Goal: Transaction & Acquisition: Book appointment/travel/reservation

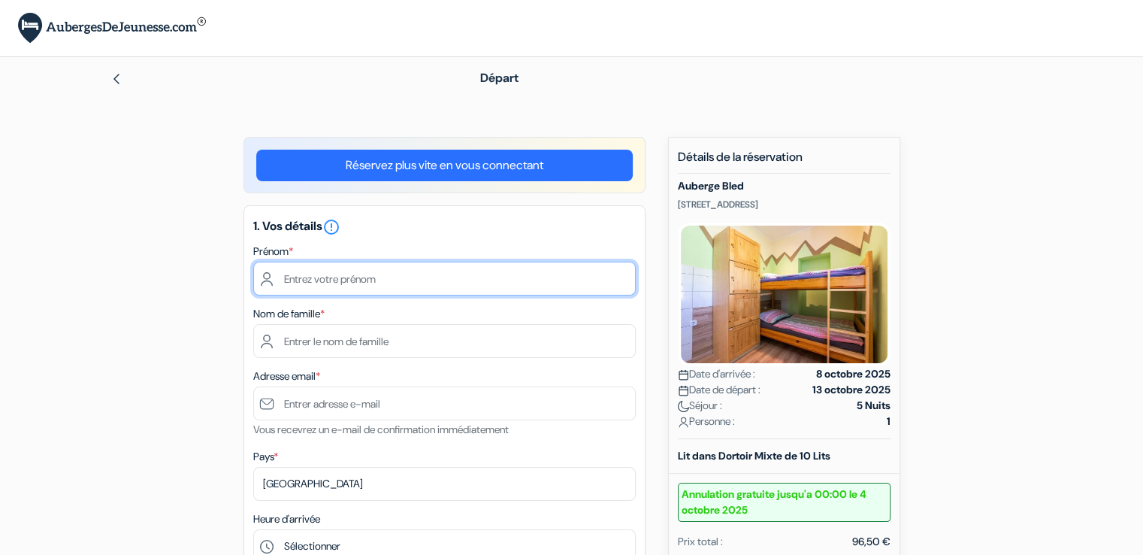
click at [374, 283] on input "text" at bounding box center [444, 278] width 382 height 34
type input "[PERSON_NAME]"
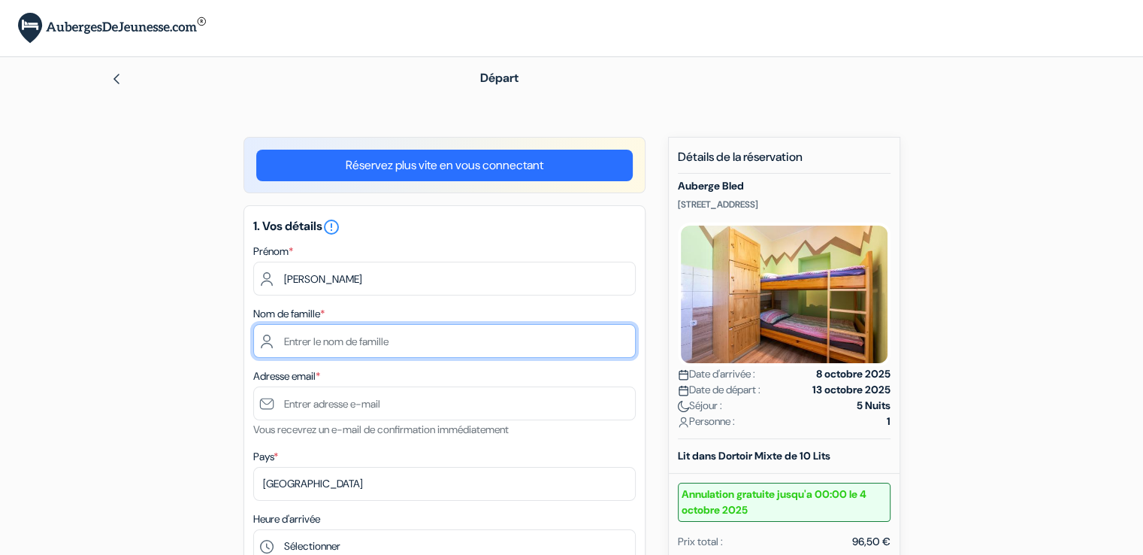
type input "Vergnault"
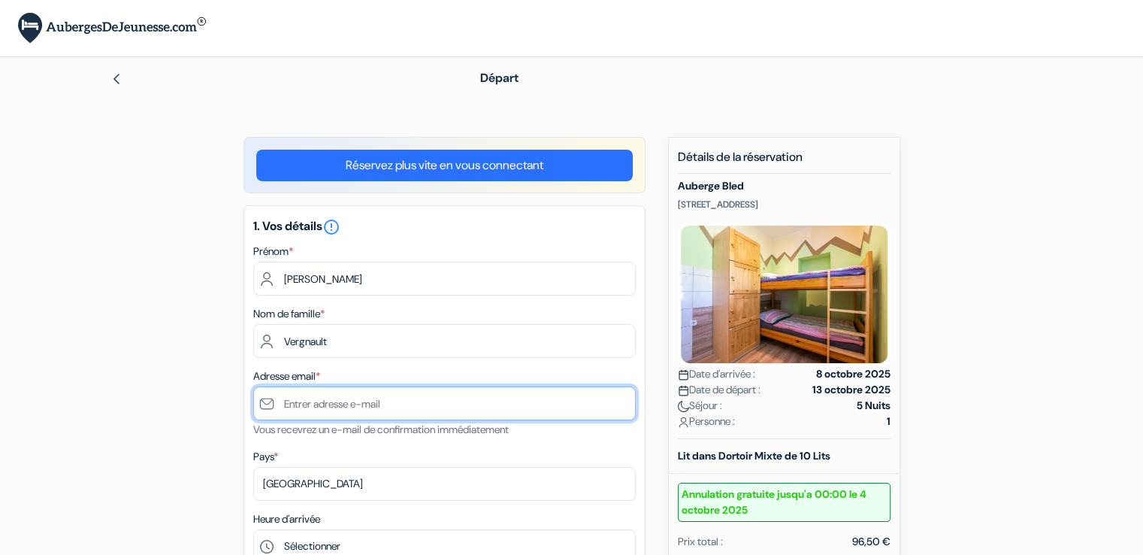
type input "paulinelamaline@gmail.com"
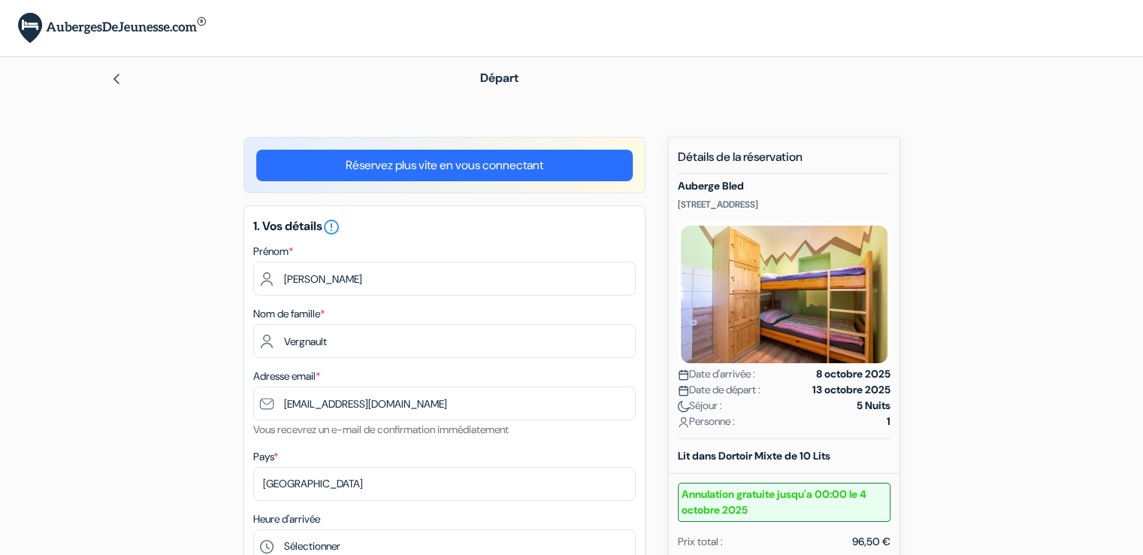
type input "0768084841"
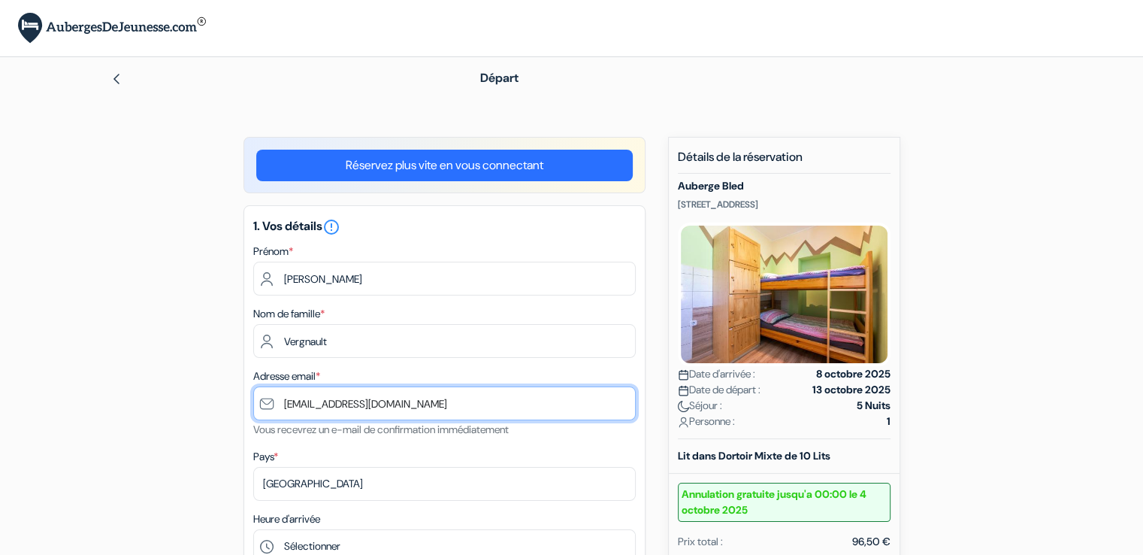
drag, startPoint x: 434, startPoint y: 405, endPoint x: 261, endPoint y: 394, distance: 173.1
click at [261, 394] on input "paulinelamaline@gmail.com" at bounding box center [444, 403] width 382 height 34
type input "[EMAIL_ADDRESS][PERSON_NAME][DOMAIN_NAME]"
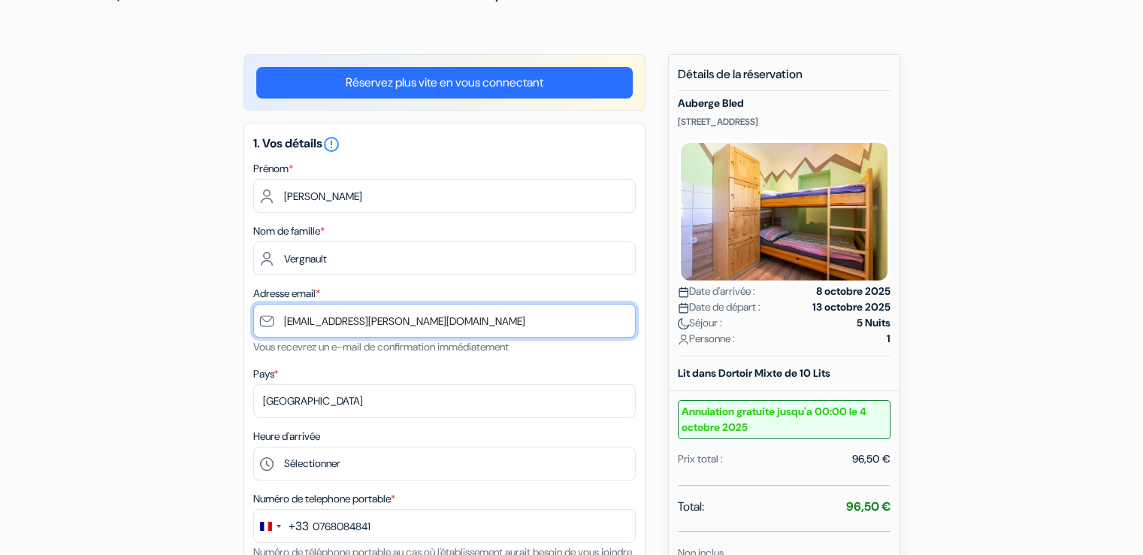
type input "7 68 08 48 41"
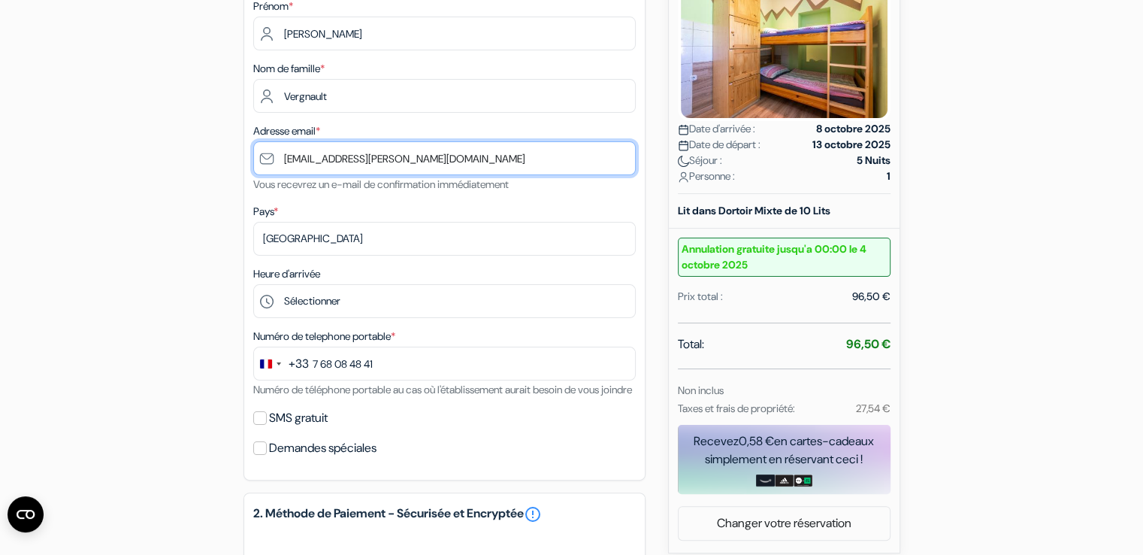
scroll to position [255, 0]
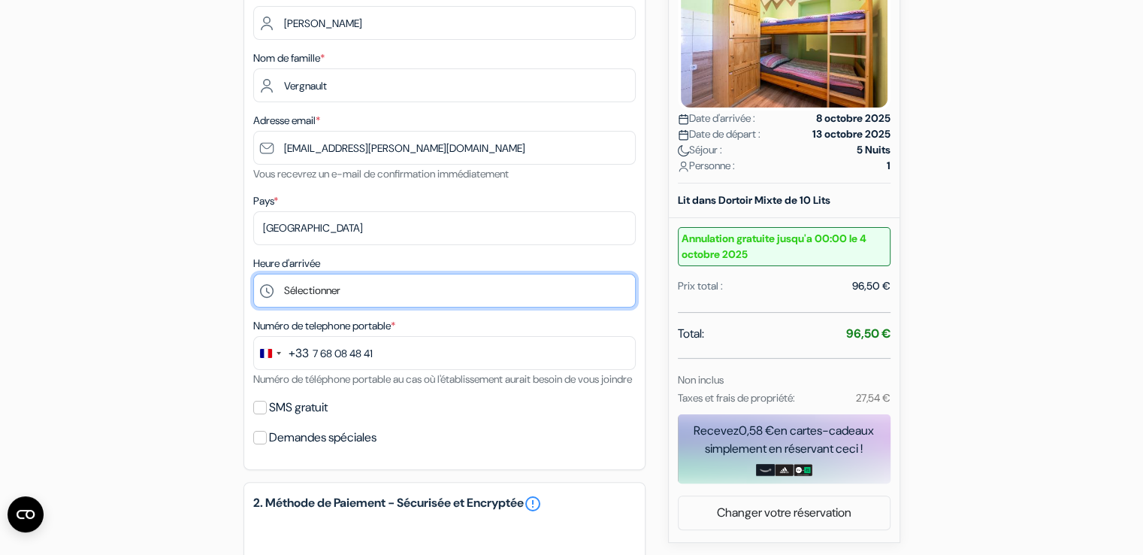
click at [331, 286] on select "Sélectionner 14:00 15:00 16:00 17:00 18:00 19:00 20:00 21:00 22:00 23:00 0:00" at bounding box center [444, 291] width 382 height 34
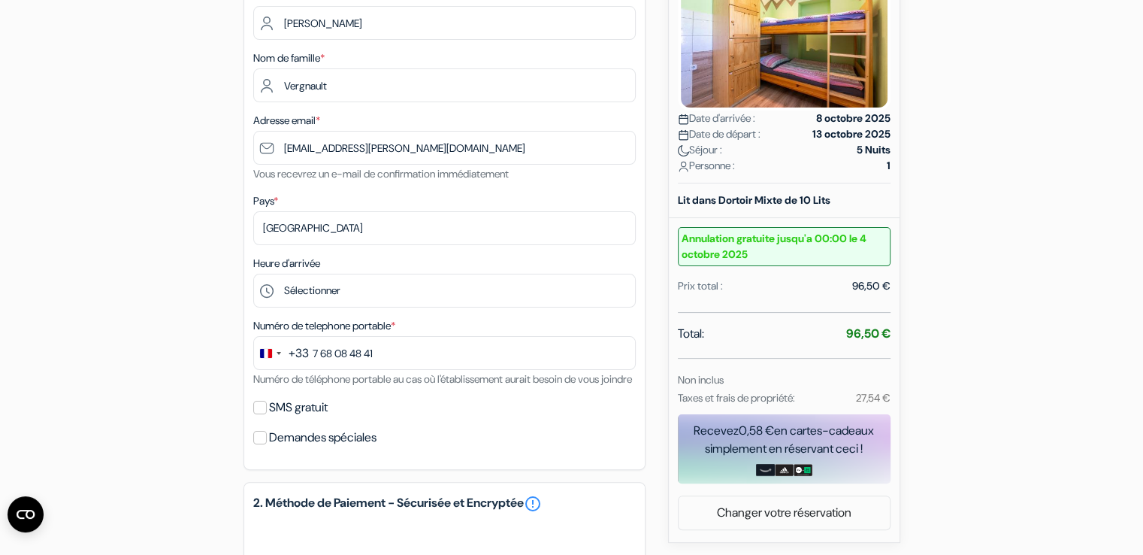
click at [379, 310] on div "1. Vos détails error_outline Prénom * Pauline Nom de famille * Vergnault Adress…" at bounding box center [444, 210] width 402 height 520
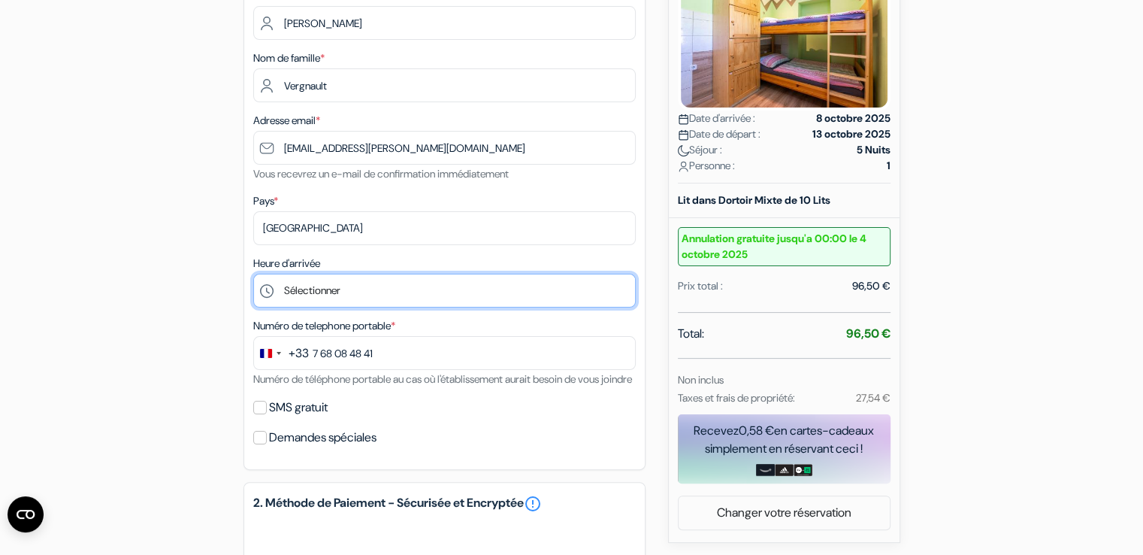
click at [377, 301] on select "Sélectionner 14:00 15:00 16:00 17:00 18:00 19:00 20:00 21:00 22:00 23:00 0:00" at bounding box center [444, 291] width 382 height 34
select select "21"
click at [253, 274] on select "Sélectionner 14:00 15:00 16:00 17:00 18:00 19:00 20:00 21:00 22:00 23:00 0:00" at bounding box center [444, 291] width 382 height 34
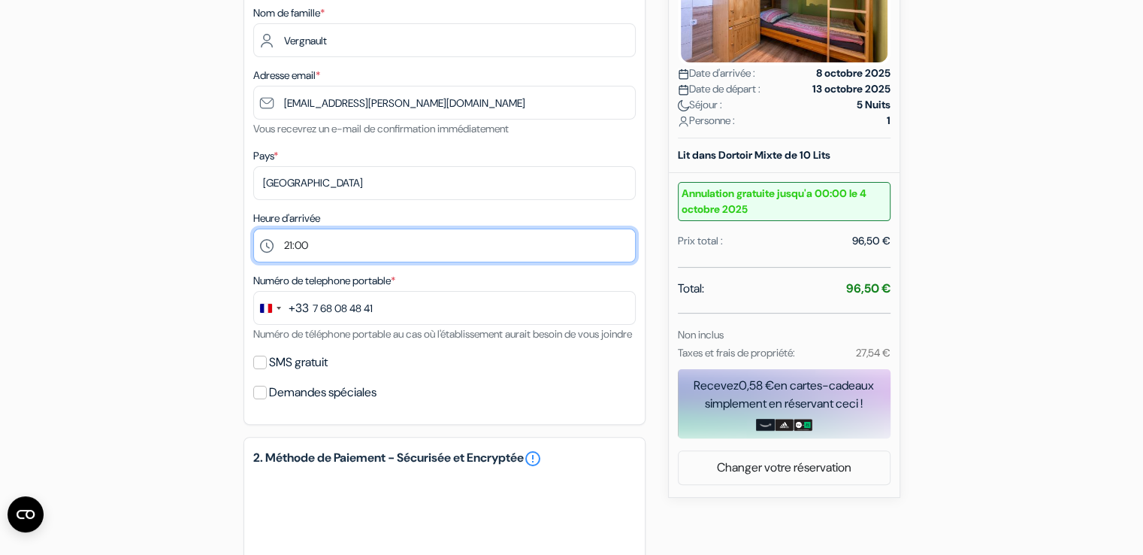
scroll to position [316, 0]
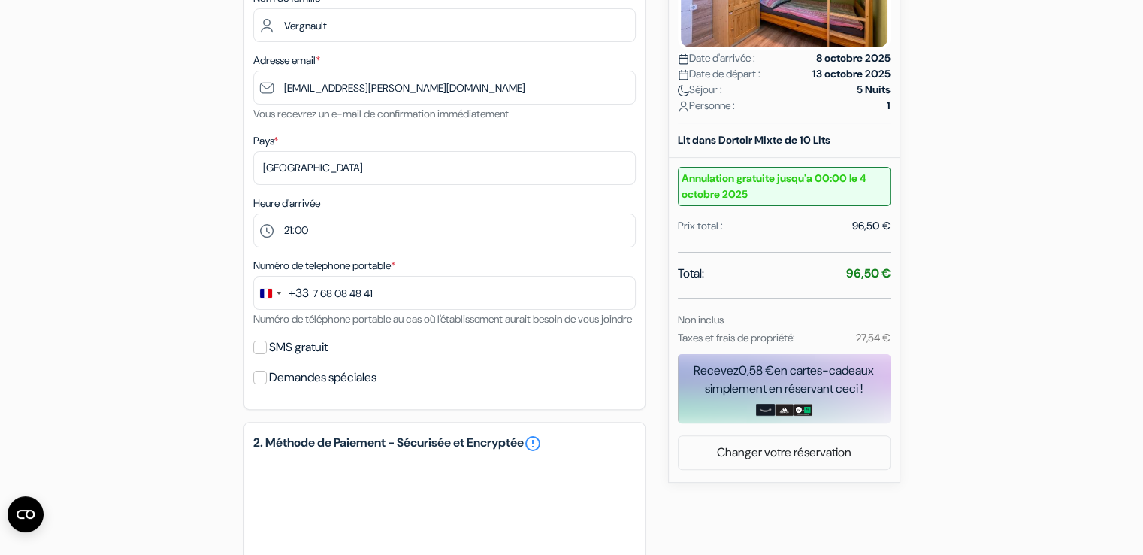
click at [324, 358] on label "SMS gratuit" at bounding box center [298, 347] width 59 height 21
click at [267, 354] on input "SMS gratuit" at bounding box center [260, 347] width 14 height 14
checkbox input "true"
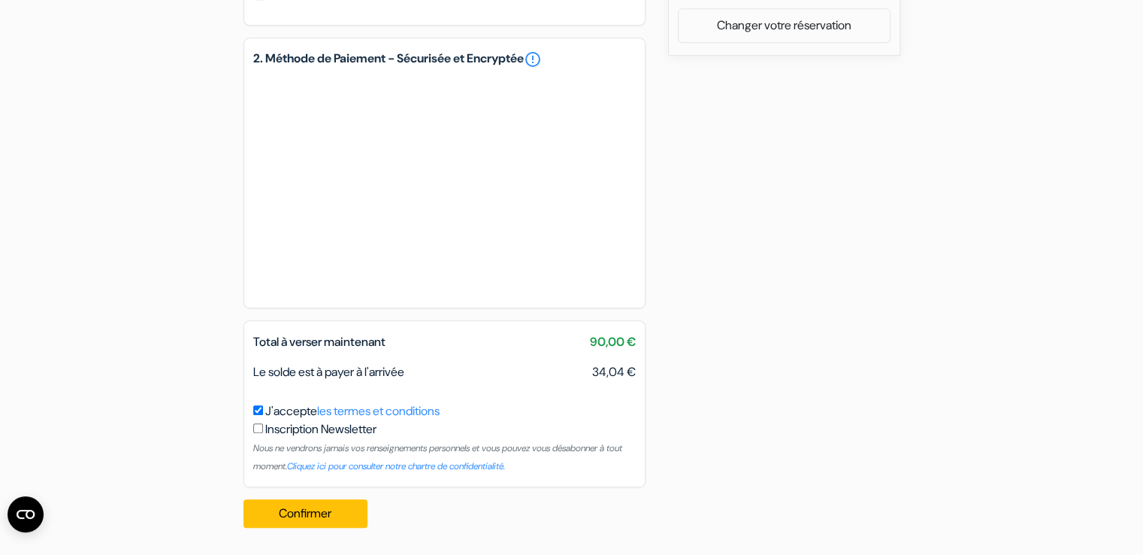
scroll to position [760, 0]
click at [313, 509] on button "Confirmer Loading..." at bounding box center [305, 513] width 125 height 29
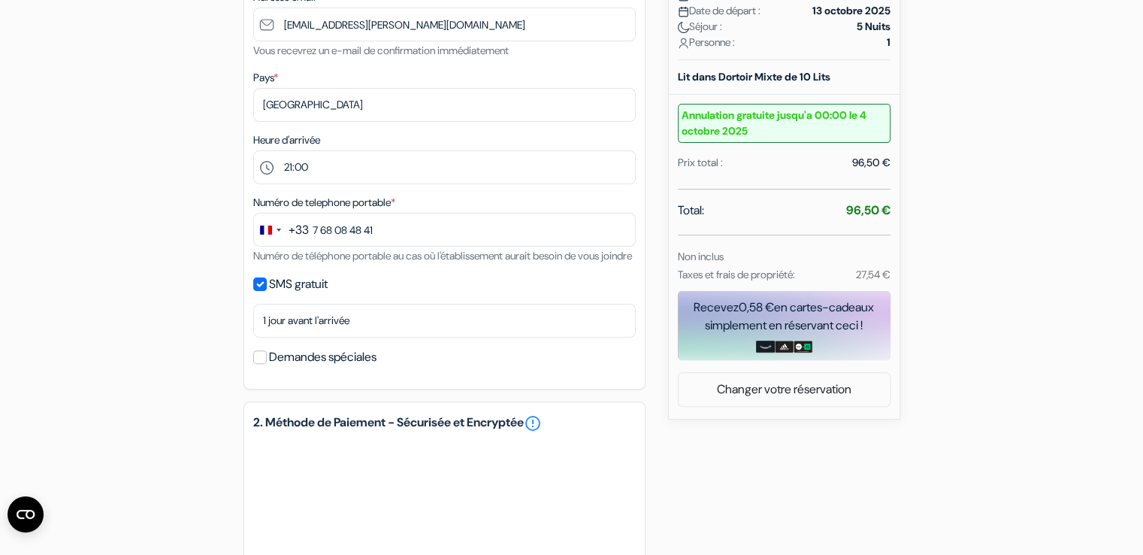
scroll to position [380, 0]
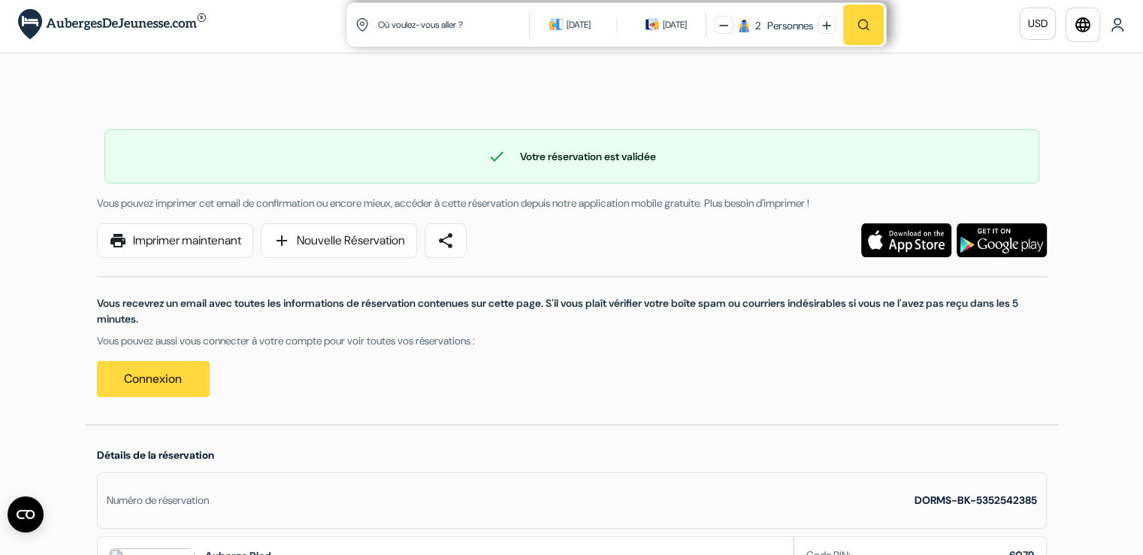
scroll to position [5, 0]
click at [107, 17] on img at bounding box center [112, 23] width 188 height 31
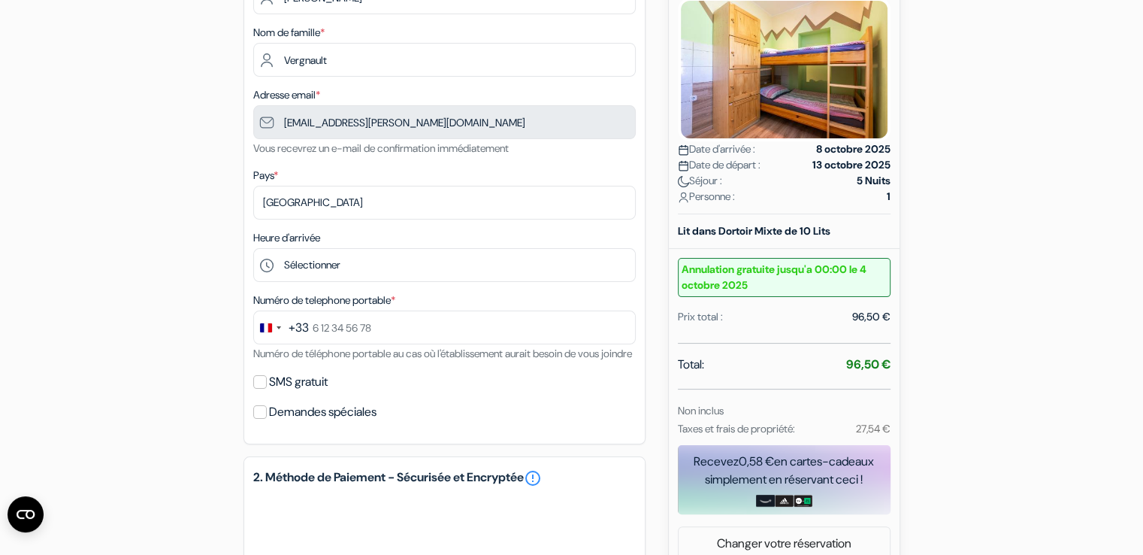
scroll to position [235, 0]
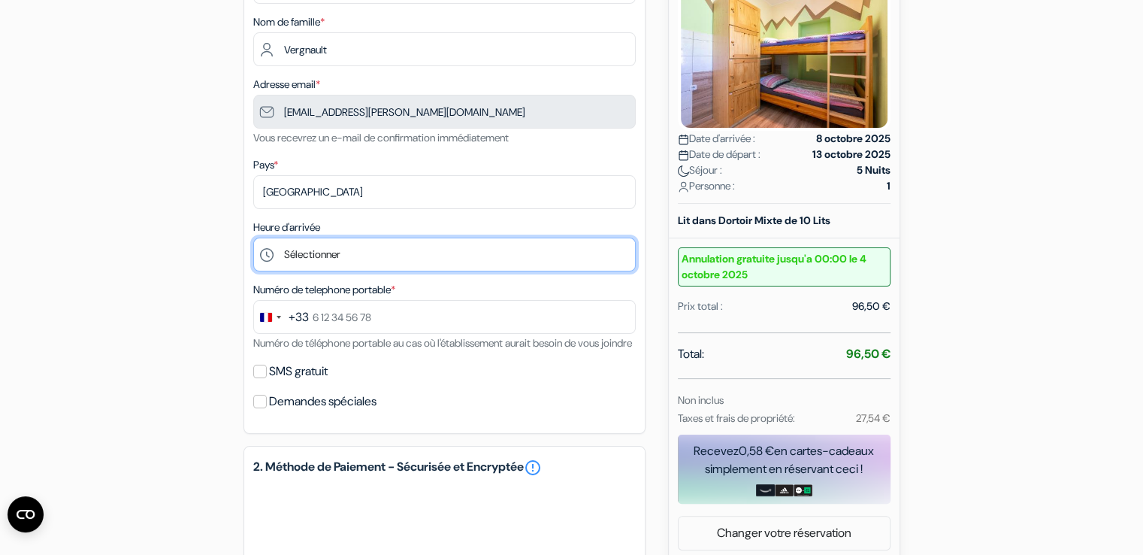
click at [361, 259] on select "Sélectionner 14:00 15:00 16:00 17:00 18:00 19:00 20:00 21:00 22:00 23:00 0:00" at bounding box center [444, 254] width 382 height 34
select select "21"
click at [253, 238] on select "Sélectionner 14:00 15:00 16:00 17:00 18:00 19:00 20:00 21:00 22:00 23:00 0:00" at bounding box center [444, 254] width 382 height 34
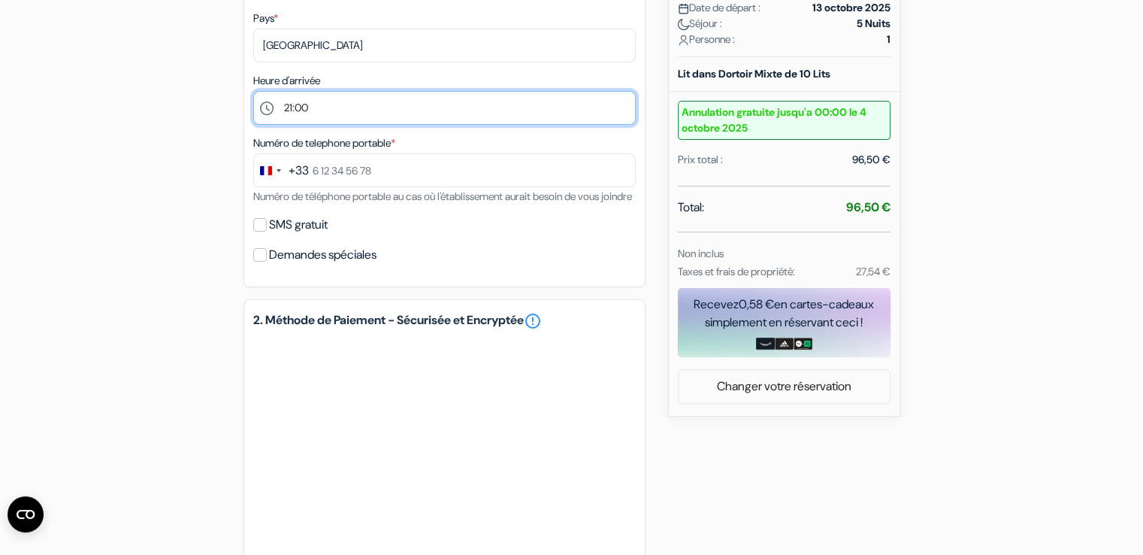
scroll to position [421, 0]
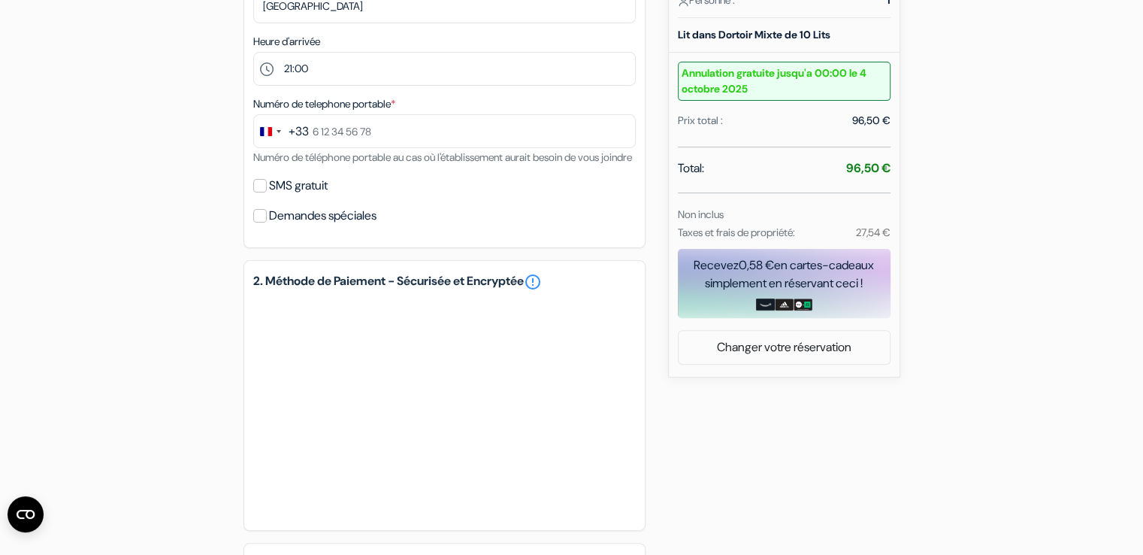
click at [283, 196] on label "SMS gratuit" at bounding box center [298, 185] width 59 height 21
click at [267, 192] on input "SMS gratuit" at bounding box center [260, 186] width 14 height 14
checkbox input "true"
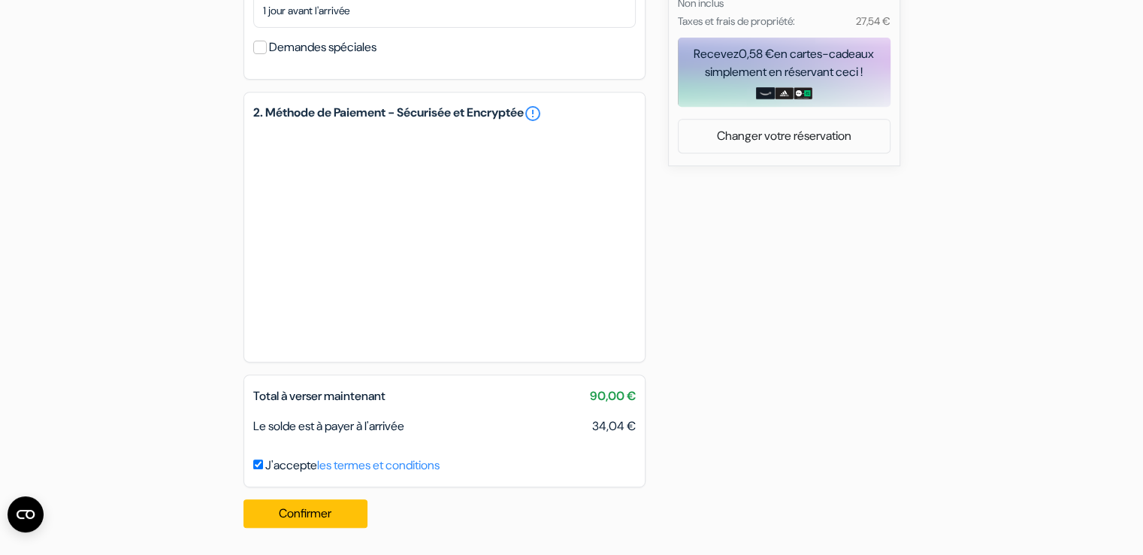
scroll to position [650, 0]
click at [350, 508] on button "Confirmer Loading..." at bounding box center [305, 513] width 125 height 29
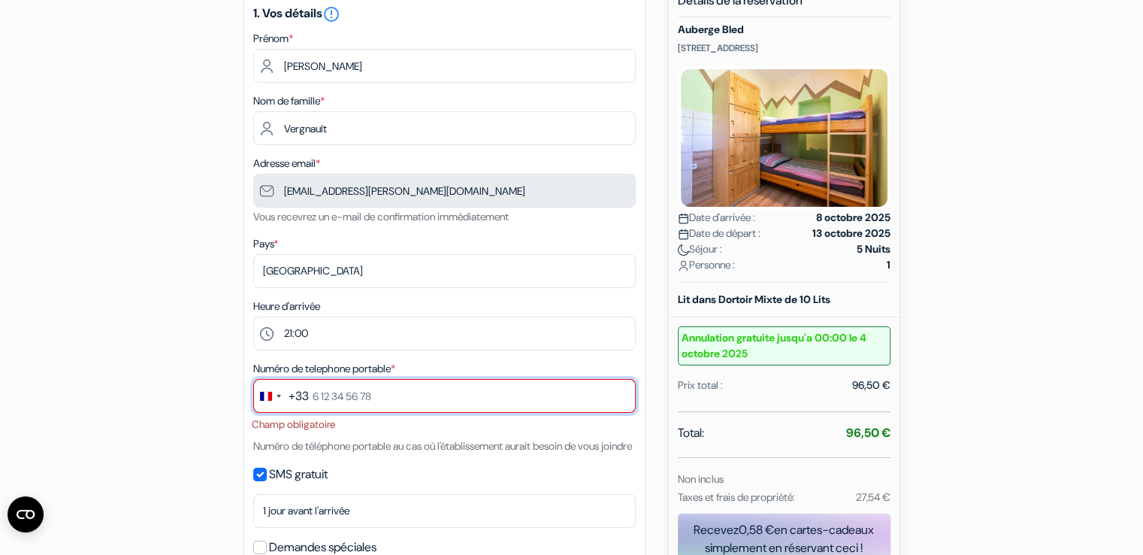
scroll to position [160, 0]
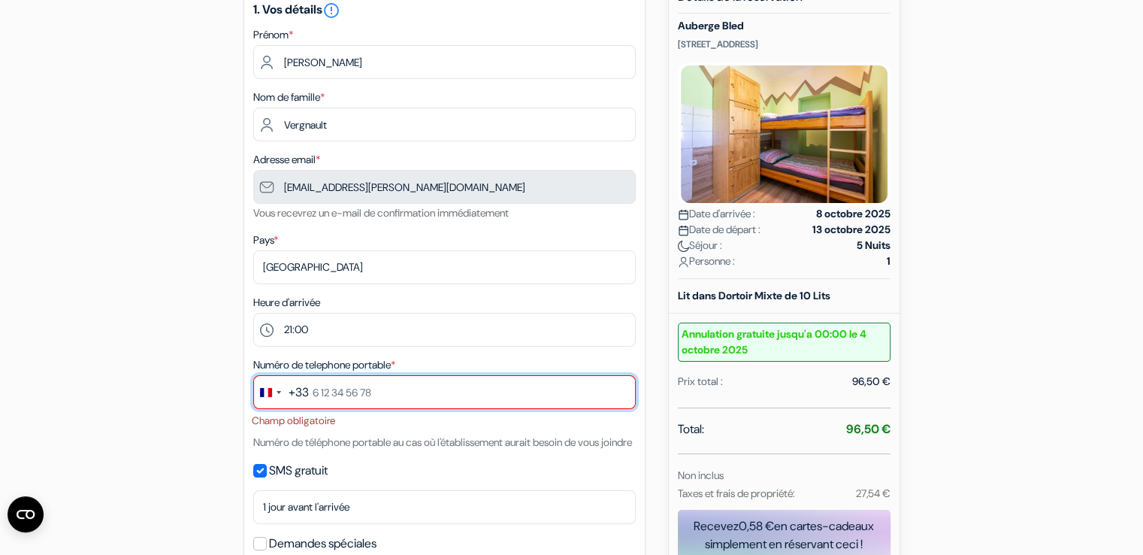
click at [441, 394] on input "text" at bounding box center [444, 392] width 382 height 34
type input "0768084841"
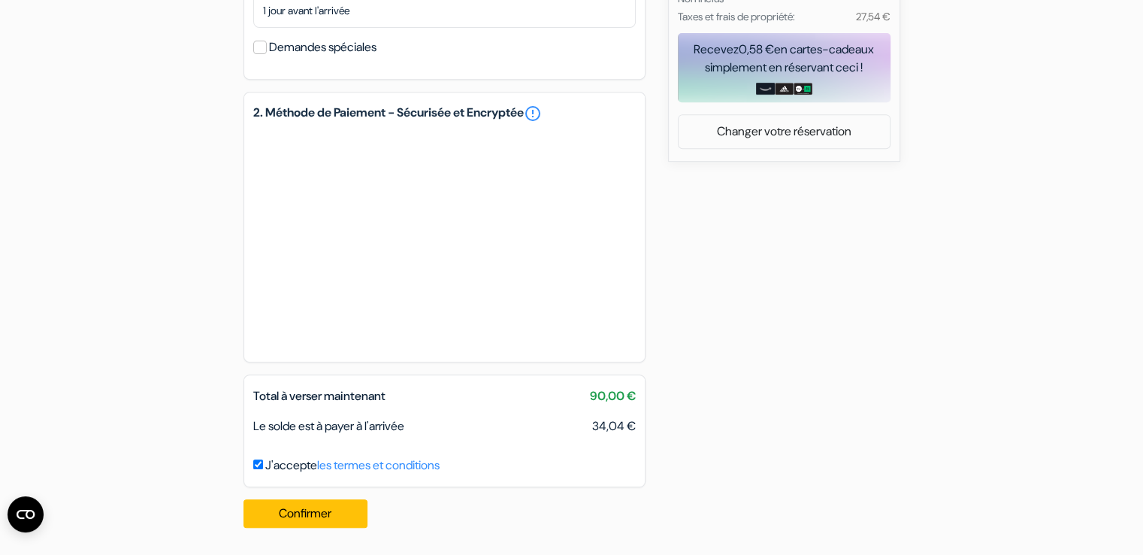
scroll to position [655, 0]
click at [325, 505] on button "Confirmer Loading..." at bounding box center [305, 513] width 125 height 29
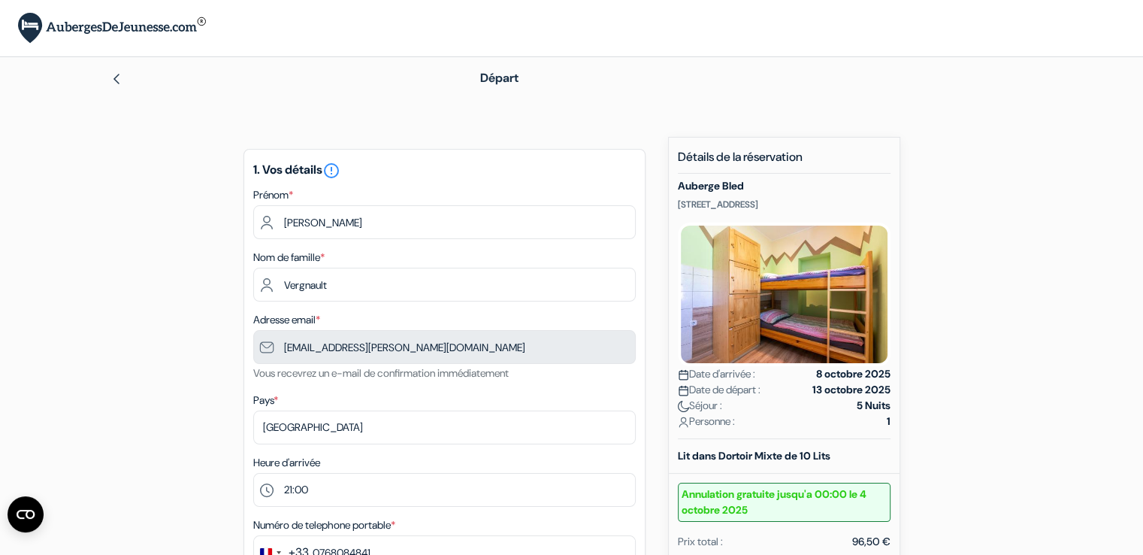
click at [113, 22] on img at bounding box center [112, 28] width 188 height 31
